Goal: Task Accomplishment & Management: Complete application form

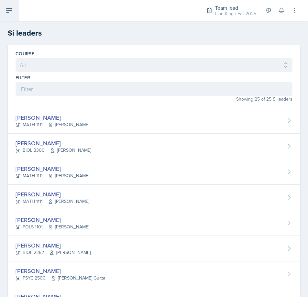
click at [7, 14] on icon at bounding box center [9, 10] width 8 height 8
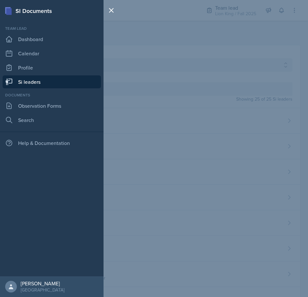
click at [48, 85] on link "Si leaders" at bounding box center [52, 81] width 98 height 13
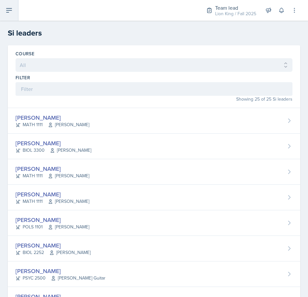
click at [2, 5] on button at bounding box center [9, 10] width 18 height 21
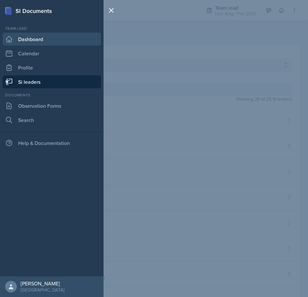
click at [25, 45] on link "Dashboard" at bounding box center [52, 39] width 98 height 13
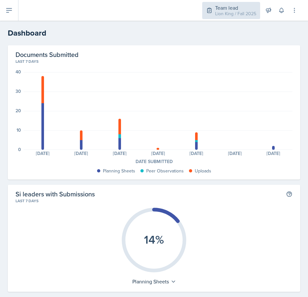
click at [229, 8] on div "Team lead" at bounding box center [235, 8] width 41 height 8
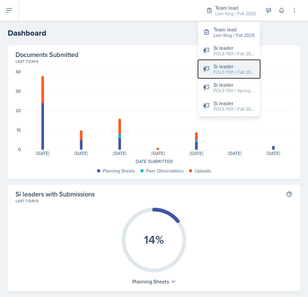
click at [217, 77] on button "Si leader POLS 1101 / Fall 2025" at bounding box center [229, 69] width 62 height 18
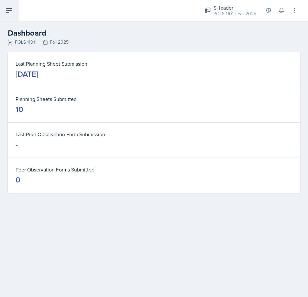
click at [15, 13] on button at bounding box center [9, 10] width 18 height 21
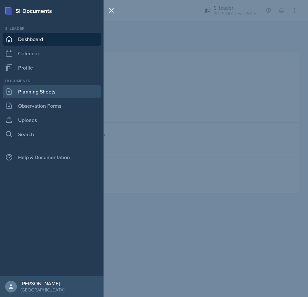
click at [56, 92] on link "Planning Sheets" at bounding box center [52, 91] width 98 height 13
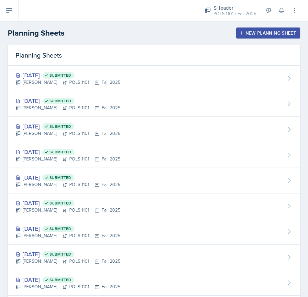
click at [257, 34] on div "New Planning Sheet" at bounding box center [268, 32] width 56 height 5
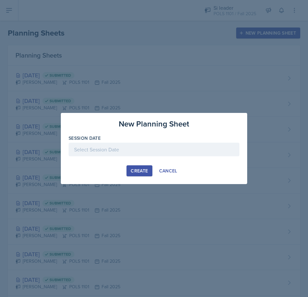
click at [174, 153] on div at bounding box center [154, 150] width 171 height 14
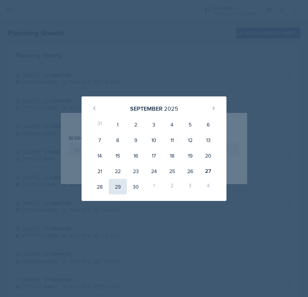
click at [120, 180] on div "29" at bounding box center [118, 187] width 18 height 16
type input "[DATE]"
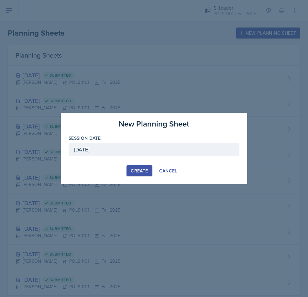
click at [138, 168] on div "Create" at bounding box center [139, 170] width 17 height 5
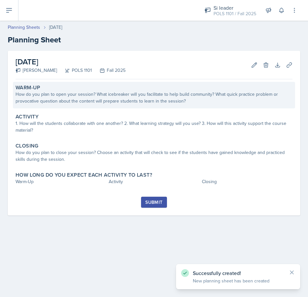
click at [55, 98] on div "How do you plan to open your session? What icebreaker will you facilitate to he…" at bounding box center [154, 98] width 277 height 14
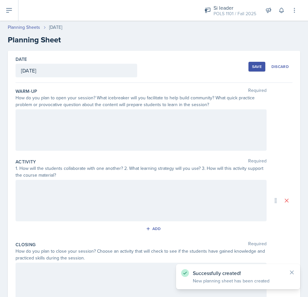
click at [52, 122] on div at bounding box center [141, 129] width 251 height 41
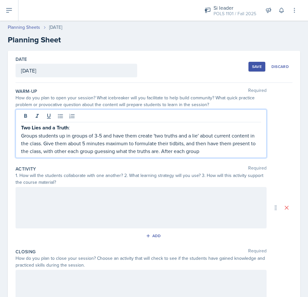
click at [69, 125] on strong "Two Lies and a Truth" at bounding box center [45, 127] width 48 height 7
click at [211, 150] on p "Groups students up in groups of 3-5 and have them create 'two truths and a lie'…" at bounding box center [141, 143] width 240 height 23
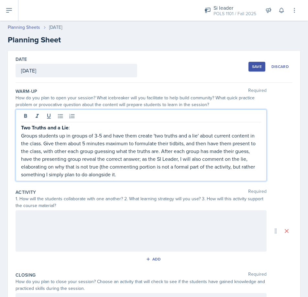
click at [95, 228] on div at bounding box center [141, 230] width 251 height 41
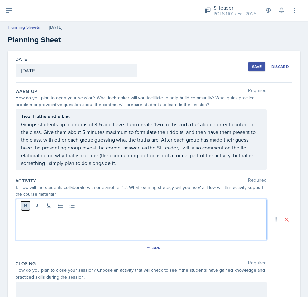
click at [23, 204] on icon at bounding box center [25, 205] width 6 height 6
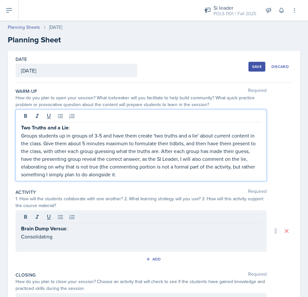
click at [102, 125] on div "Two Truths and a Lie : Groups students up in groups of 3-5 and have them create…" at bounding box center [141, 151] width 240 height 55
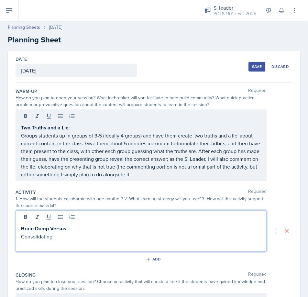
click at [84, 222] on div "Brain Dump Versus : Consolidating" at bounding box center [141, 230] width 251 height 41
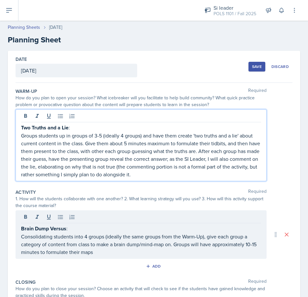
click at [224, 134] on p "Groups students up in groups of 3-5 (ideally 4 groups) and have them create 'tw…" at bounding box center [141, 155] width 240 height 47
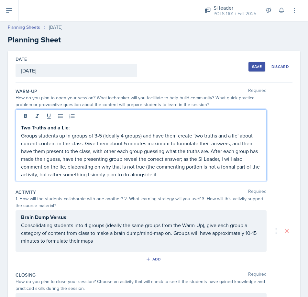
click at [130, 243] on p "Consolidating students into 4 groups (ideally the same groups from the Warm-Up)…" at bounding box center [141, 232] width 240 height 23
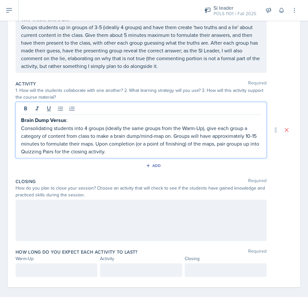
click at [68, 222] on div at bounding box center [141, 220] width 251 height 41
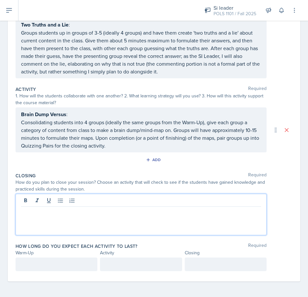
scroll to position [92, 0]
click at [26, 201] on icon at bounding box center [25, 200] width 6 height 6
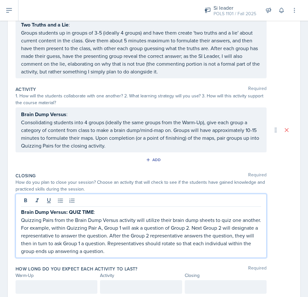
click at [158, 253] on p "Quizzing Pairs from the Brain Dump Versus activity will utilize their brain dum…" at bounding box center [141, 235] width 240 height 39
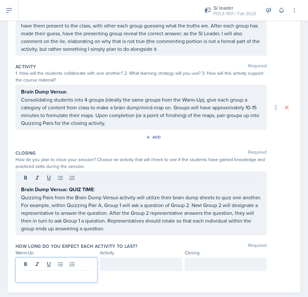
click at [49, 272] on p at bounding box center [56, 276] width 71 height 8
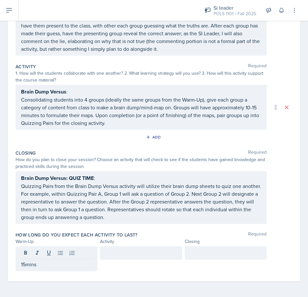
click at [119, 257] on div at bounding box center [141, 253] width 82 height 14
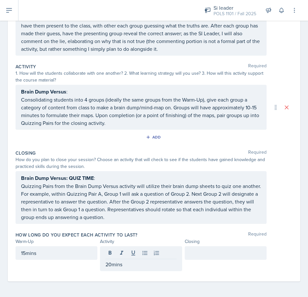
click at [207, 260] on div at bounding box center [226, 258] width 82 height 25
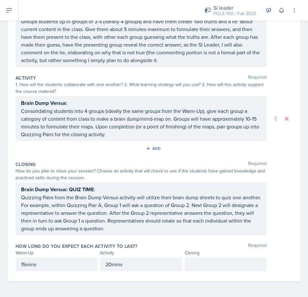
click at [207, 260] on div at bounding box center [226, 264] width 82 height 14
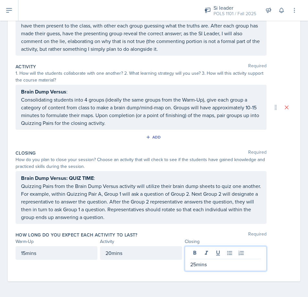
click at [182, 223] on div "Brain Dump Versus: QUIZ TIME : Quizzing Pairs from the Brain Dump Versus activi…" at bounding box center [141, 197] width 251 height 53
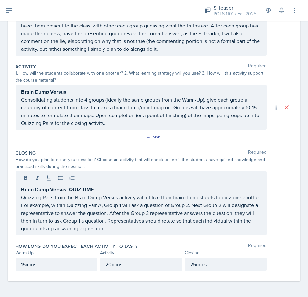
click at [158, 224] on p "Quizzing Pairs from the Brain Dump Versus activity will utilize their brain dum…" at bounding box center [141, 212] width 240 height 39
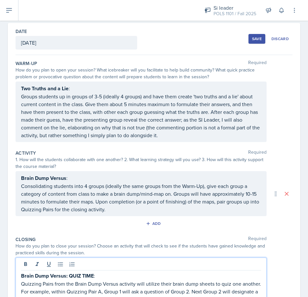
scroll to position [0, 0]
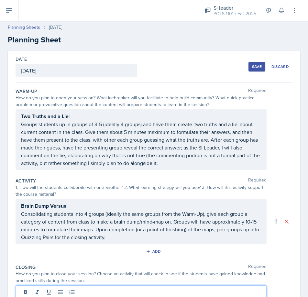
click at [252, 66] on div "Save" at bounding box center [257, 66] width 10 height 5
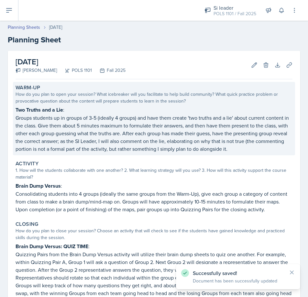
scroll to position [82, 0]
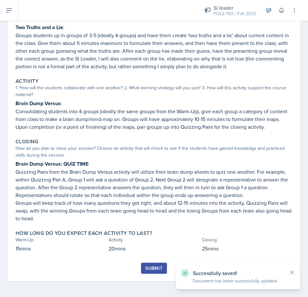
click at [146, 264] on button "Submit" at bounding box center [154, 268] width 26 height 11
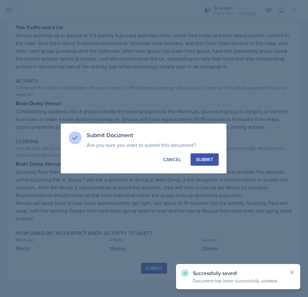
click at [201, 159] on div "Submit" at bounding box center [204, 159] width 17 height 6
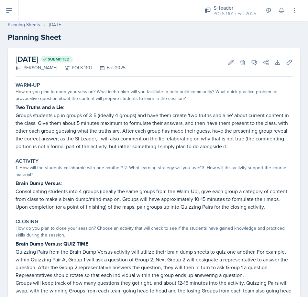
scroll to position [0, 0]
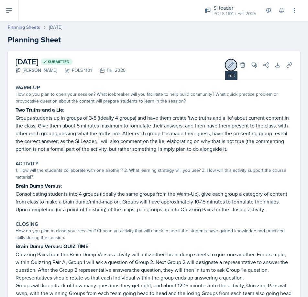
click at [228, 62] on icon at bounding box center [231, 65] width 6 height 6
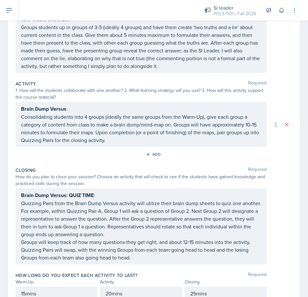
click at [128, 135] on p "Consolidating students into 4 groups (ideally the same groups from the Warm-Up)…" at bounding box center [141, 128] width 240 height 31
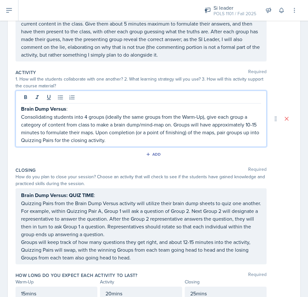
click at [125, 142] on p "Consolidating students into 4 groups (ideally the same groups from the Warm-Up)…" at bounding box center [141, 128] width 240 height 31
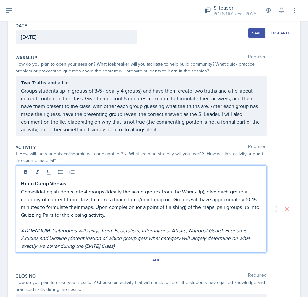
scroll to position [0, 0]
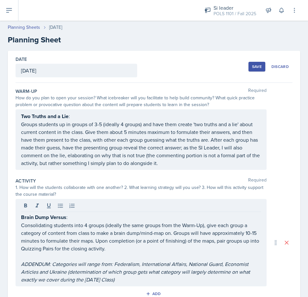
click at [252, 64] on div "Save" at bounding box center [257, 66] width 10 height 5
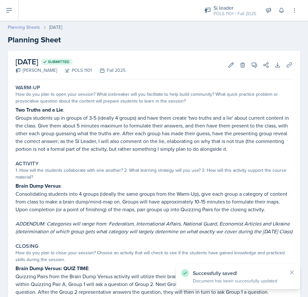
click at [23, 27] on link "Planning Sheets" at bounding box center [24, 27] width 32 height 7
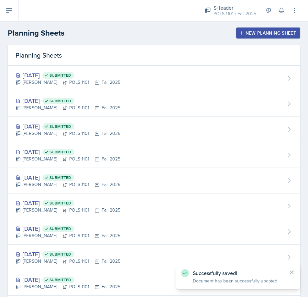
click at [250, 30] on div "New Planning Sheet" at bounding box center [268, 32] width 56 height 5
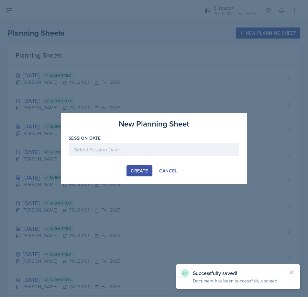
click at [156, 144] on div at bounding box center [154, 150] width 171 height 14
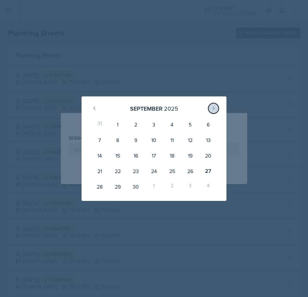
click at [209, 109] on button at bounding box center [213, 108] width 10 height 10
click at [151, 123] on div "1" at bounding box center [154, 125] width 18 height 16
type input "[DATE]"
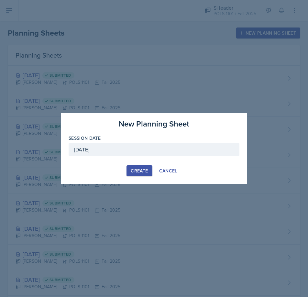
click at [143, 168] on div "Create" at bounding box center [139, 170] width 17 height 5
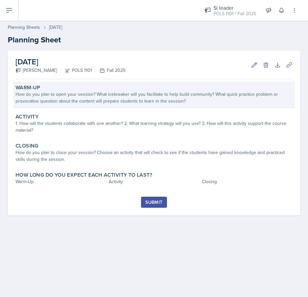
click at [159, 93] on div "How do you plan to open your session? What icebreaker will you facilitate to he…" at bounding box center [154, 98] width 277 height 14
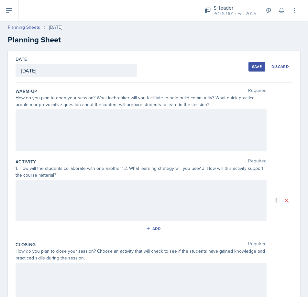
click at [125, 131] on div at bounding box center [141, 129] width 251 height 41
click at [140, 137] on div at bounding box center [141, 129] width 251 height 41
click at [19, 119] on div at bounding box center [141, 129] width 251 height 41
click at [28, 116] on icon at bounding box center [25, 116] width 6 height 6
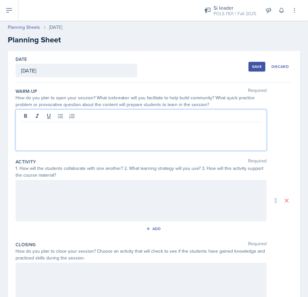
click at [20, 111] on div at bounding box center [141, 129] width 251 height 41
click at [24, 114] on icon at bounding box center [25, 116] width 6 height 6
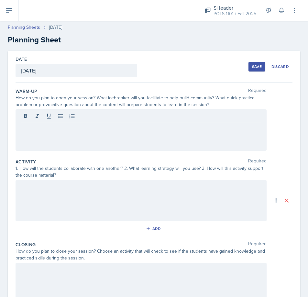
click at [30, 131] on div at bounding box center [141, 129] width 251 height 41
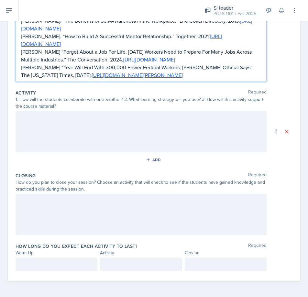
drag, startPoint x: 22, startPoint y: 126, endPoint x: 359, endPoint y: 281, distance: 370.9
click at [308, 281] on html "SI Documents Si leader Dashboard Calendar Profile Documents Planning Sheets Obs…" at bounding box center [154, 148] width 308 height 297
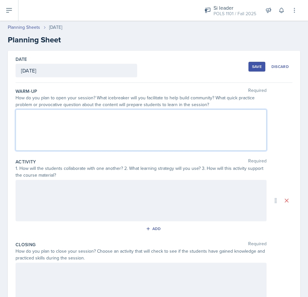
click at [85, 147] on div at bounding box center [141, 129] width 251 height 41
click at [26, 121] on div at bounding box center [141, 117] width 240 height 11
click at [26, 115] on icon at bounding box center [25, 116] width 6 height 6
click at [79, 129] on p "Practice Questions :" at bounding box center [141, 128] width 240 height 8
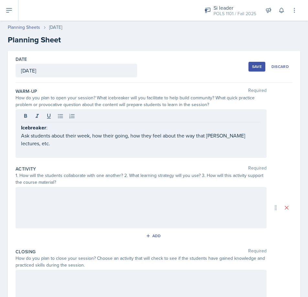
click at [94, 200] on div at bounding box center [141, 207] width 251 height 41
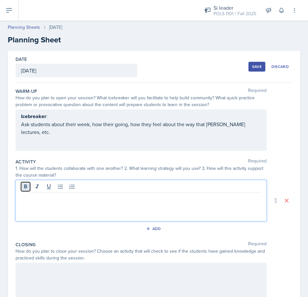
click at [27, 187] on icon at bounding box center [25, 186] width 6 height 6
click at [27, 188] on icon at bounding box center [25, 186] width 6 height 6
click at [89, 227] on div "Add" at bounding box center [154, 230] width 277 height 12
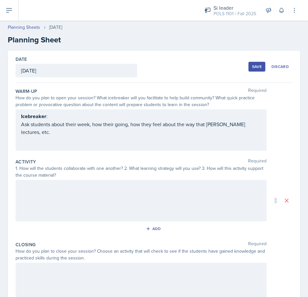
click at [73, 197] on div at bounding box center [141, 200] width 251 height 41
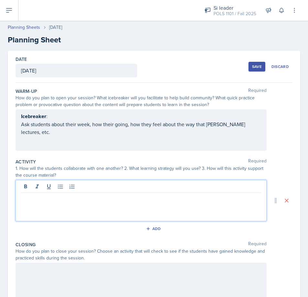
click at [252, 68] on div "Save" at bounding box center [257, 66] width 10 height 5
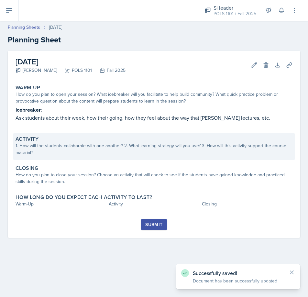
click at [132, 149] on div "1. How will the students collaborate with one another? 2. What learning strateg…" at bounding box center [154, 149] width 277 height 14
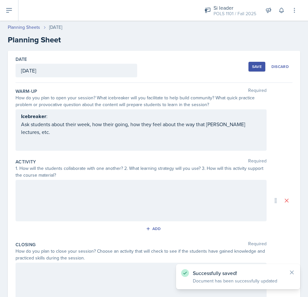
click at [62, 191] on div at bounding box center [141, 200] width 251 height 41
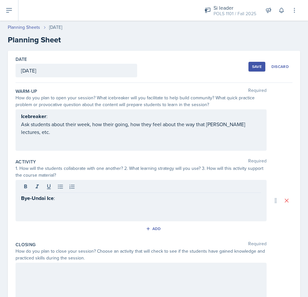
click at [252, 67] on div "Save" at bounding box center [257, 66] width 10 height 5
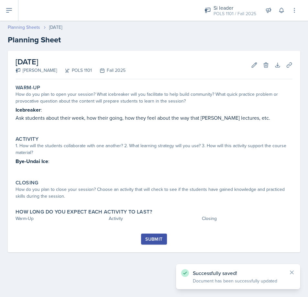
click at [26, 30] on link "Planning Sheets" at bounding box center [24, 27] width 32 height 7
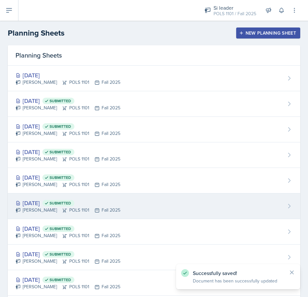
click at [101, 203] on div "[DATE] Submitted" at bounding box center [68, 203] width 105 height 9
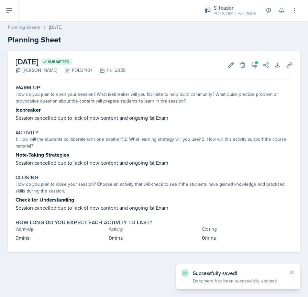
click at [40, 25] on link "Planning Sheets" at bounding box center [24, 27] width 32 height 7
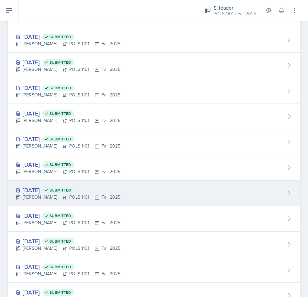
scroll to position [65, 0]
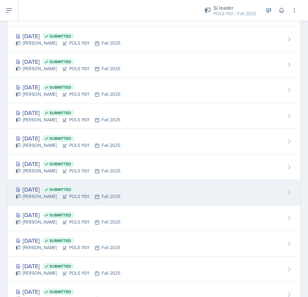
click at [126, 192] on div "[DATE] Submitted [PERSON_NAME] POLS 1101 Fall 2025" at bounding box center [154, 193] width 292 height 26
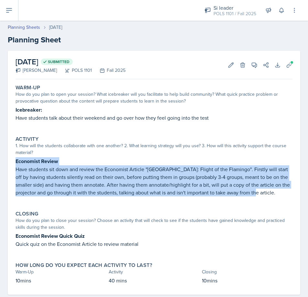
drag, startPoint x: 23, startPoint y: 161, endPoint x: 253, endPoint y: 194, distance: 232.6
click at [253, 194] on div "Activity 1. How will the students collaborate with one another? 2. What learnin…" at bounding box center [154, 169] width 282 height 72
copy div "Economist Review Have students sit down and review the Economist Article "[GEOG…"
click at [31, 25] on link "Planning Sheets" at bounding box center [24, 27] width 32 height 7
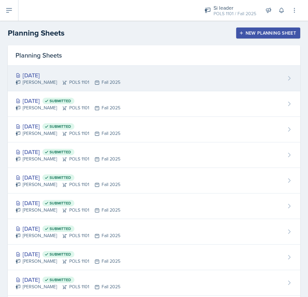
click at [150, 81] on div "[DATE] [PERSON_NAME] POLS 1101 Fall 2025" at bounding box center [154, 79] width 292 height 26
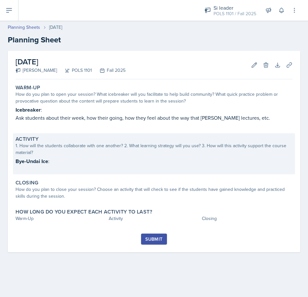
click at [113, 161] on p "Bye-Undai Ice :" at bounding box center [154, 161] width 277 height 8
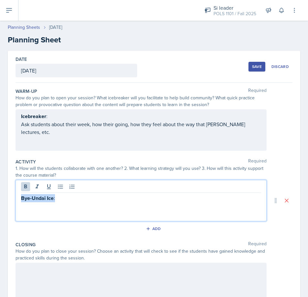
drag, startPoint x: 79, startPoint y: 188, endPoint x: 10, endPoint y: 184, distance: 68.4
click at [10, 184] on div "Date [DATE] [DATE] 31 1 2 3 4 5 6 7 8 9 10 11 12 13 14 15 16 17 18 19 20 21 22 …" at bounding box center [154, 200] width 292 height 299
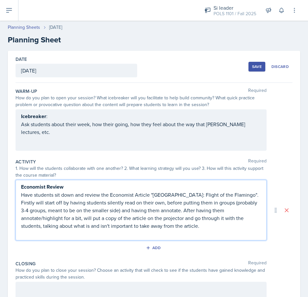
click at [221, 195] on p "Have students sit down and review the Economist Article "[GEOGRAPHIC_DATA]: Fli…" at bounding box center [141, 210] width 240 height 39
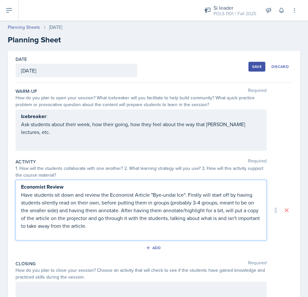
click at [111, 232] on p at bounding box center [141, 234] width 240 height 8
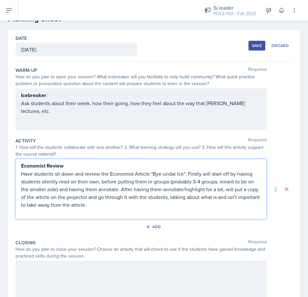
scroll to position [65, 0]
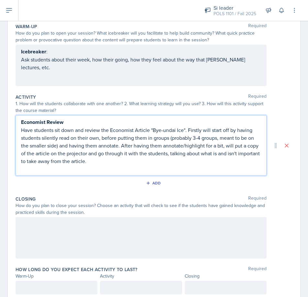
click at [77, 229] on div at bounding box center [141, 237] width 251 height 41
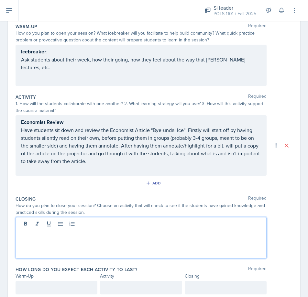
scroll to position [76, 0]
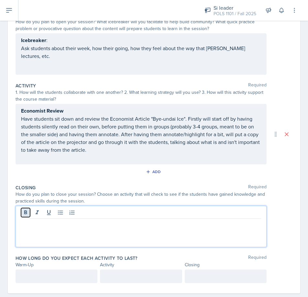
click at [25, 212] on icon at bounding box center [25, 212] width 3 height 4
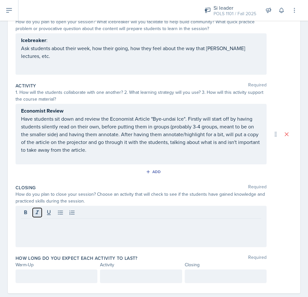
click at [40, 214] on icon at bounding box center [37, 212] width 6 height 6
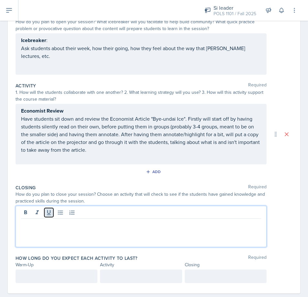
click at [46, 213] on icon at bounding box center [49, 212] width 6 height 6
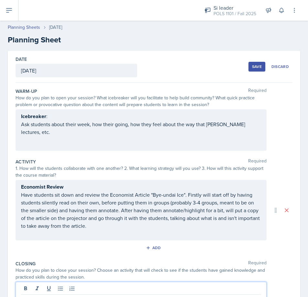
click at [248, 68] on button "Save" at bounding box center [256, 67] width 17 height 10
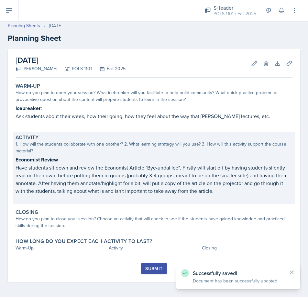
scroll to position [2, 0]
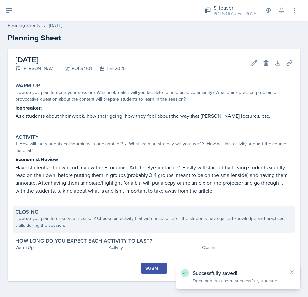
click at [92, 220] on div "How do you plan to close your session? Choose an activity that will check to se…" at bounding box center [154, 222] width 277 height 14
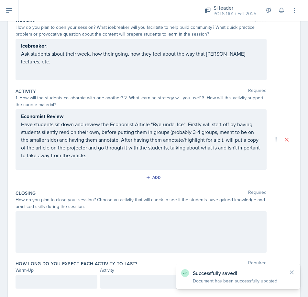
scroll to position [88, 0]
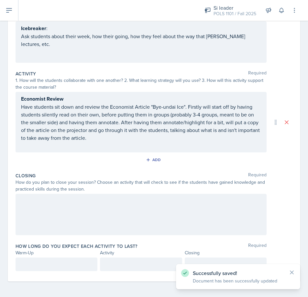
click at [52, 197] on div at bounding box center [141, 214] width 251 height 41
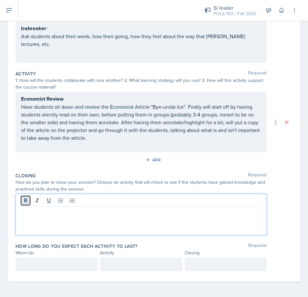
click at [27, 200] on icon at bounding box center [25, 200] width 6 height 6
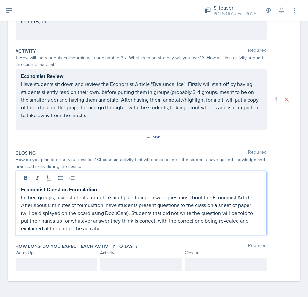
click at [61, 260] on div at bounding box center [57, 264] width 82 height 14
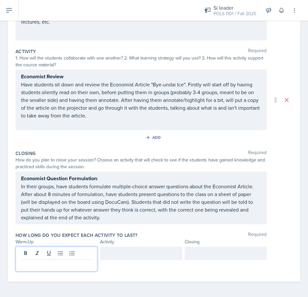
scroll to position [111, 0]
click at [118, 258] on div at bounding box center [141, 253] width 82 height 14
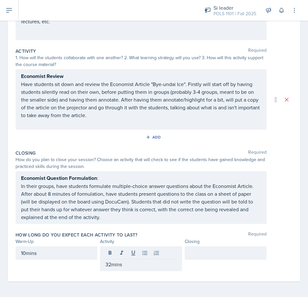
click at [197, 249] on div at bounding box center [226, 253] width 82 height 14
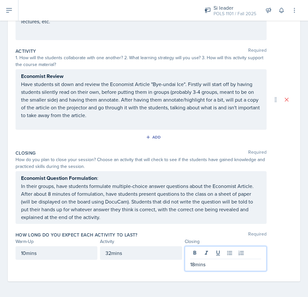
click at [200, 150] on div "Closing Required" at bounding box center [154, 153] width 277 height 6
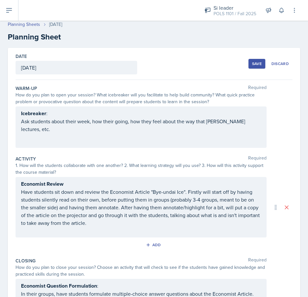
scroll to position [0, 0]
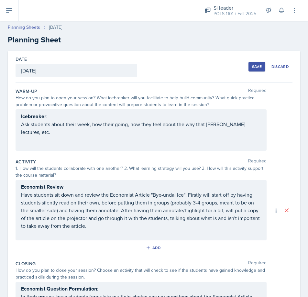
click at [252, 66] on div "Save" at bounding box center [257, 66] width 10 height 5
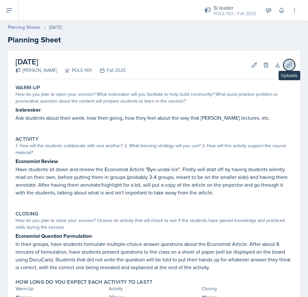
click at [286, 66] on icon at bounding box center [289, 65] width 6 height 6
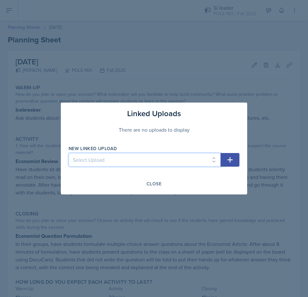
click at [173, 157] on select "Select Upload SI Session Ppt 8.25 Blank NATO Map [GEOGRAPHIC_DATA] Flight of th…" at bounding box center [145, 160] width 152 height 14
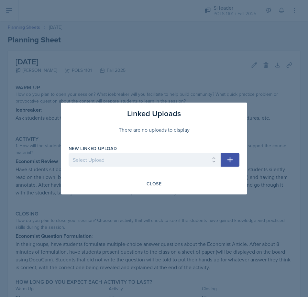
click at [180, 117] on h3 "Linked Uploads" at bounding box center [154, 114] width 54 height 12
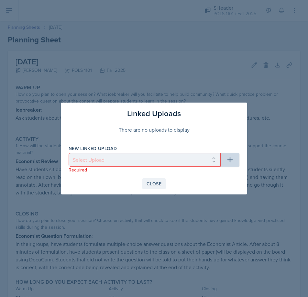
click at [157, 185] on div "Close" at bounding box center [154, 183] width 15 height 5
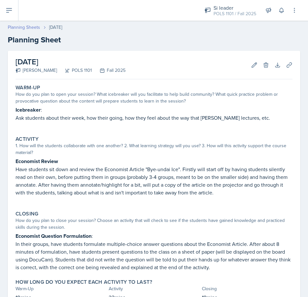
click at [21, 25] on link "Planning Sheets" at bounding box center [24, 27] width 32 height 7
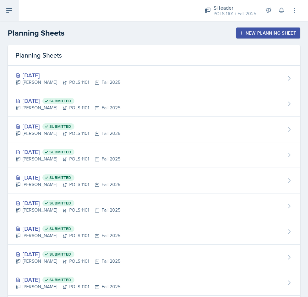
click at [5, 8] on icon at bounding box center [9, 10] width 8 height 8
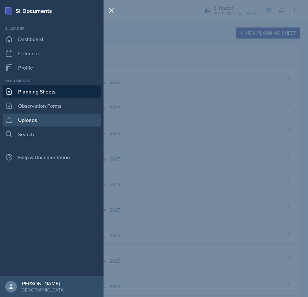
click at [48, 122] on link "Uploads" at bounding box center [52, 120] width 98 height 13
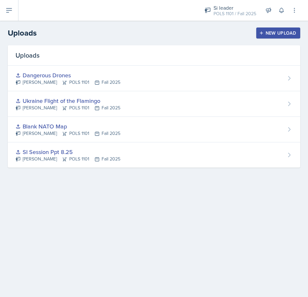
click at [283, 35] on div "New Upload" at bounding box center [278, 32] width 36 height 5
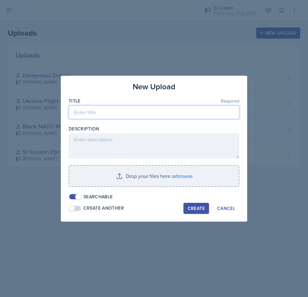
click at [170, 115] on input at bounding box center [154, 112] width 171 height 14
type input "P"
type input "Bye-Undai Ice"
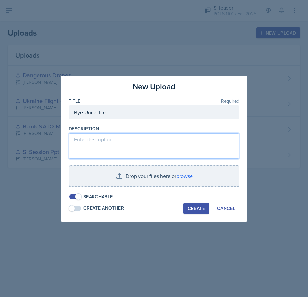
click at [155, 138] on textarea at bounding box center [154, 145] width 171 height 25
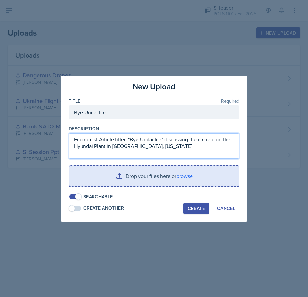
type textarea "Economist Article titled "Bye-Undai Ice" discussing the ice raid on the Hyundai…"
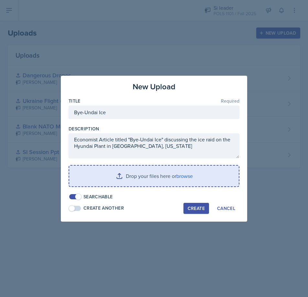
click at [142, 167] on input "file" at bounding box center [153, 176] width 169 height 21
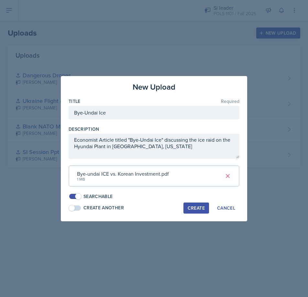
click at [195, 205] on div "Create" at bounding box center [196, 207] width 17 height 5
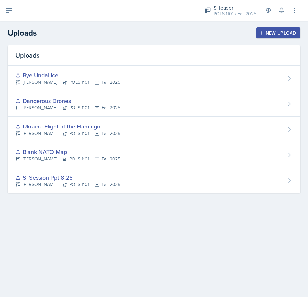
click at [104, 233] on main "Uploads New Upload Uploads Bye-Undai Ice [PERSON_NAME] POLS 1101 Fall 2025 Dang…" at bounding box center [154, 159] width 308 height 276
